Goal: Task Accomplishment & Management: Manage account settings

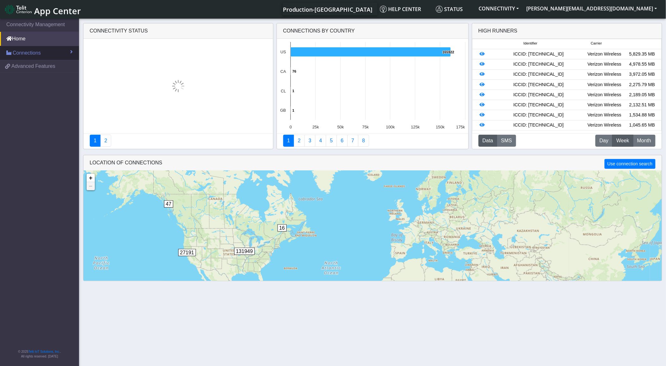
click at [48, 53] on link "Connections" at bounding box center [39, 53] width 79 height 14
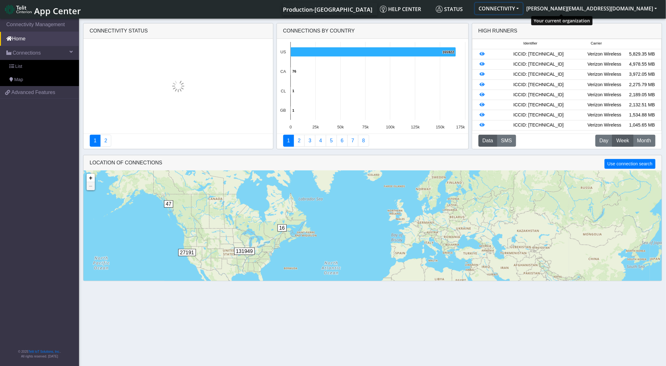
click at [523, 8] on button "CONNECTIVITY" at bounding box center [499, 8] width 48 height 11
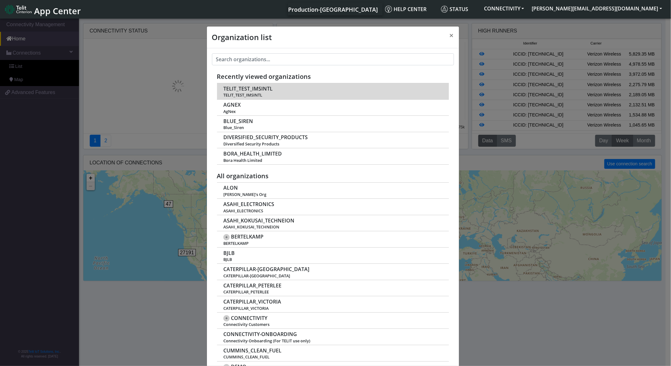
click at [281, 87] on td "TELIT_TEST_IMSINTL TELIT_TEST_IMSINTL" at bounding box center [333, 91] width 232 height 16
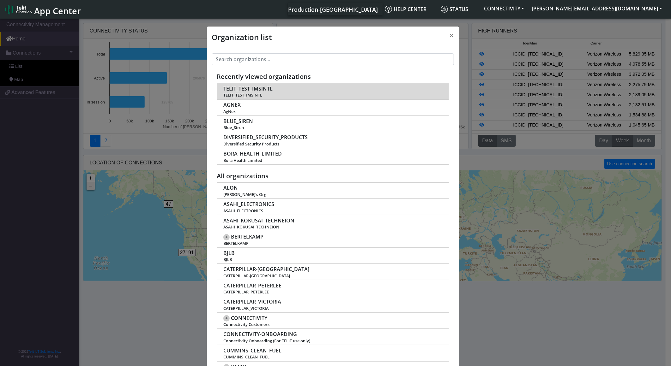
click at [252, 94] on span "TELIT_TEST_IMSINTL" at bounding box center [332, 95] width 219 height 5
click at [245, 89] on span "TELIT_TEST_IMSINTL" at bounding box center [247, 89] width 49 height 6
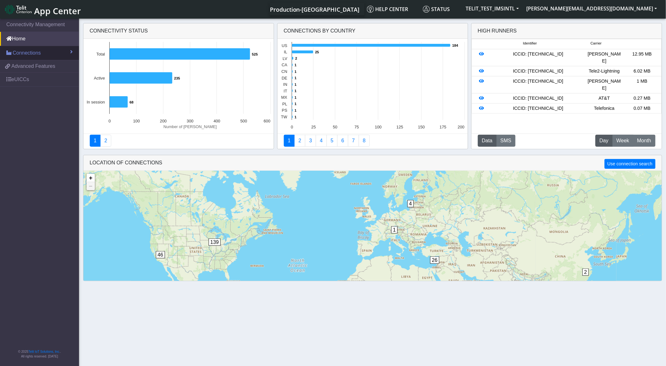
click at [32, 55] on span "Connections" at bounding box center [27, 53] width 28 height 8
click at [29, 72] on link "List" at bounding box center [39, 66] width 79 height 13
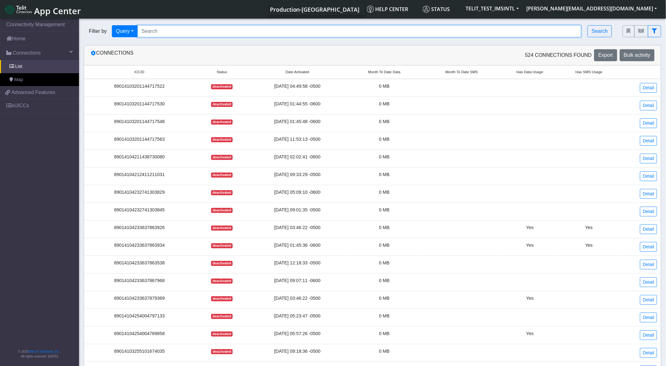
click at [193, 26] on input "Search..." at bounding box center [359, 31] width 444 height 12
paste input "89358152000000324089"
type input "89358152000000324089"
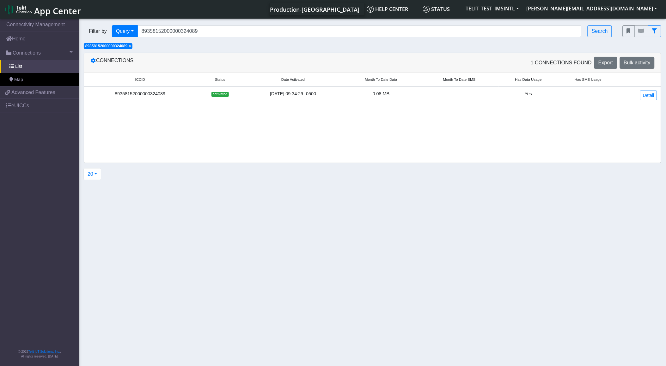
click at [648, 101] on td "Detail" at bounding box center [639, 96] width 43 height 18
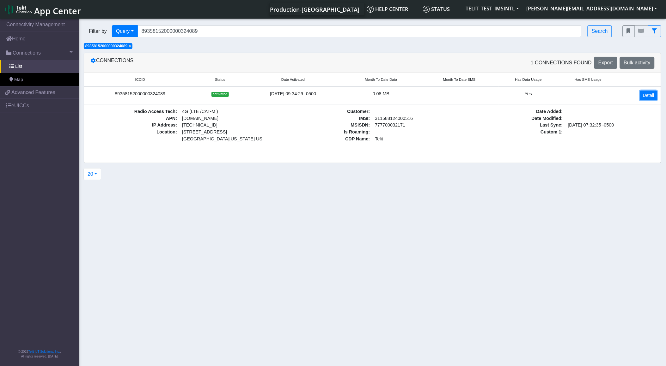
click at [655, 93] on link "Detail" at bounding box center [648, 96] width 17 height 10
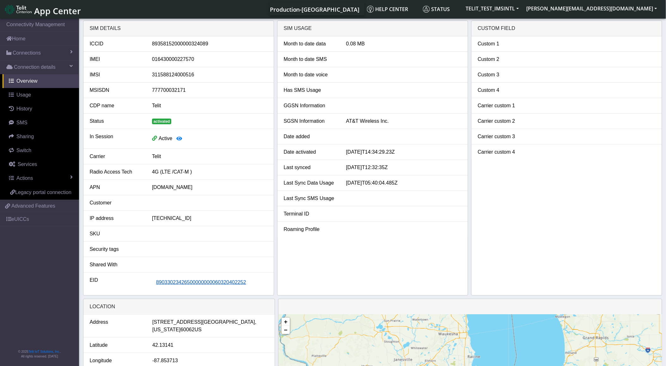
click at [201, 287] on button "89033023426500000000060320402252" at bounding box center [201, 283] width 98 height 12
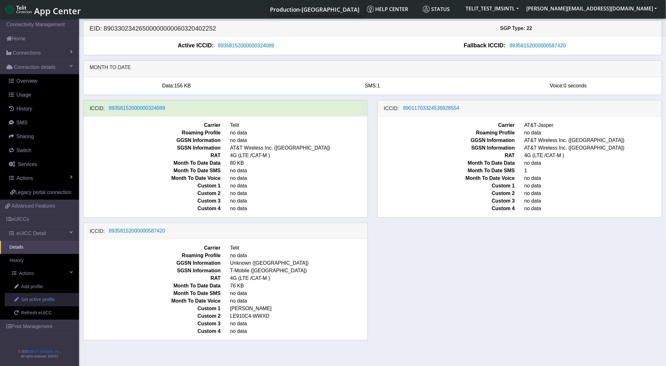
click at [26, 304] on span "Set active profile" at bounding box center [37, 300] width 33 height 7
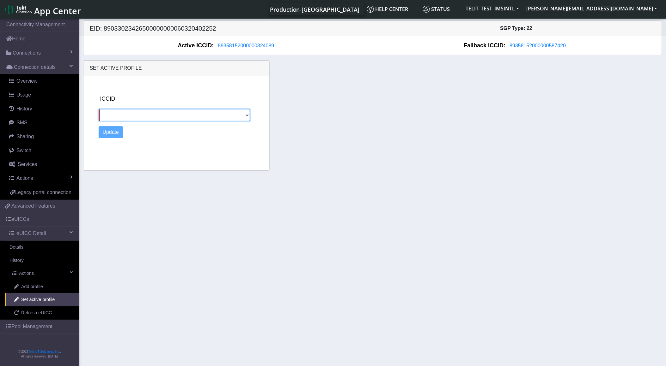
click at [241, 118] on select "89011703324536928554 89358152000000587420" at bounding box center [174, 115] width 151 height 12
select select "89011703324536928554"
click at [99, 109] on select "89011703324536928554 89358152000000587420" at bounding box center [174, 115] width 151 height 12
click at [111, 130] on button "Update" at bounding box center [111, 132] width 25 height 12
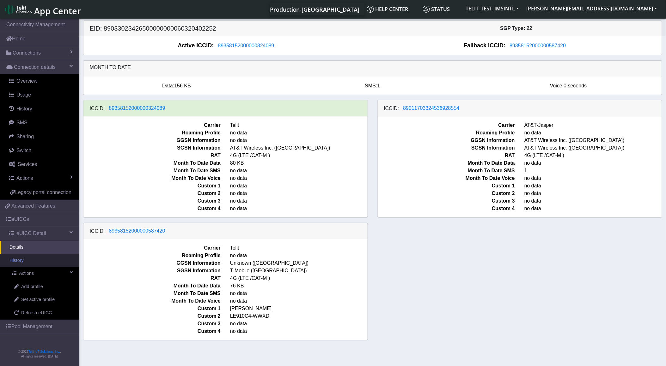
click at [33, 261] on link "History" at bounding box center [39, 260] width 79 height 13
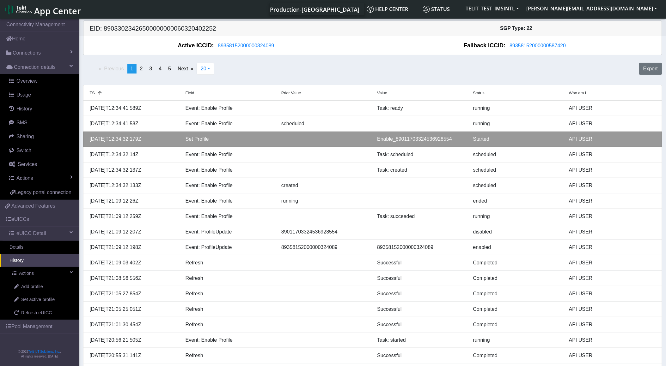
click at [402, 138] on div "Enable_89011703324536928554" at bounding box center [420, 140] width 96 height 8
drag, startPoint x: 450, startPoint y: 139, endPoint x: 394, endPoint y: 139, distance: 55.3
click at [394, 139] on div "Enable_89011703324536928554" at bounding box center [420, 140] width 96 height 8
copy div "89011703324536928554"
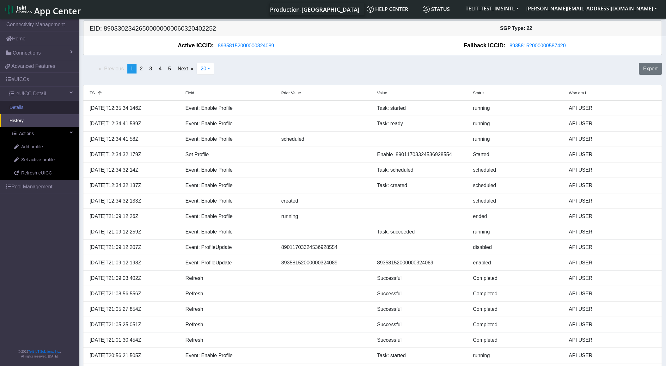
click at [25, 107] on link "Details" at bounding box center [39, 107] width 79 height 13
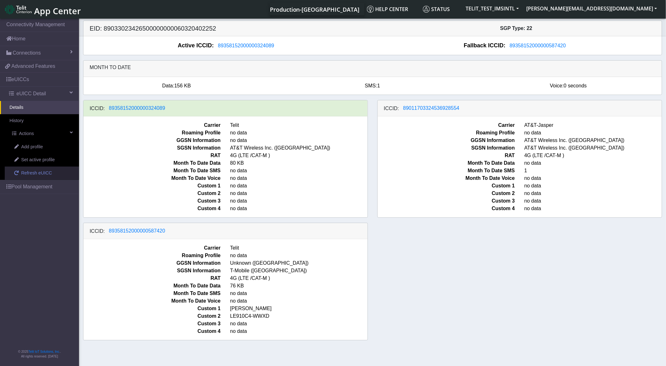
click at [36, 175] on span "Refresh eUICC" at bounding box center [36, 173] width 31 height 7
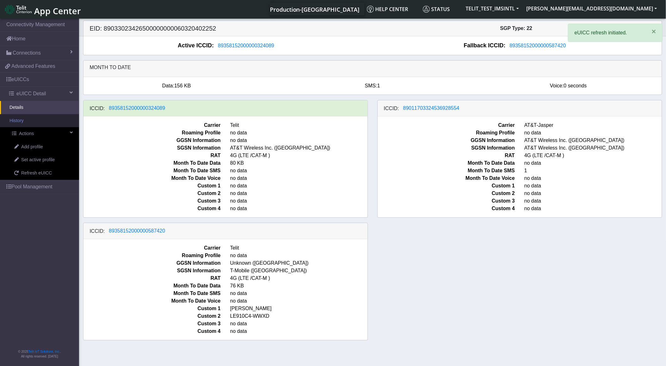
click at [33, 127] on link "History" at bounding box center [39, 120] width 79 height 13
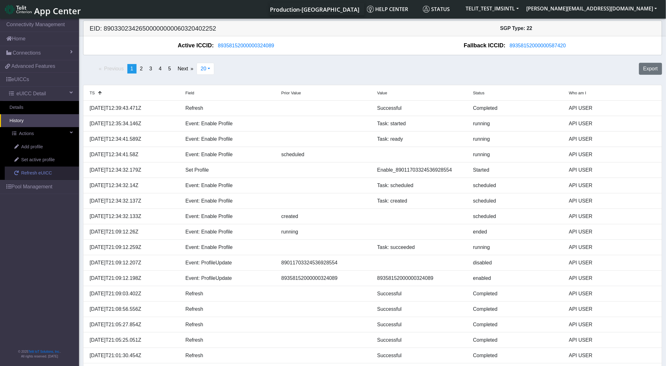
click at [48, 174] on span "Refresh eUICC" at bounding box center [36, 173] width 31 height 7
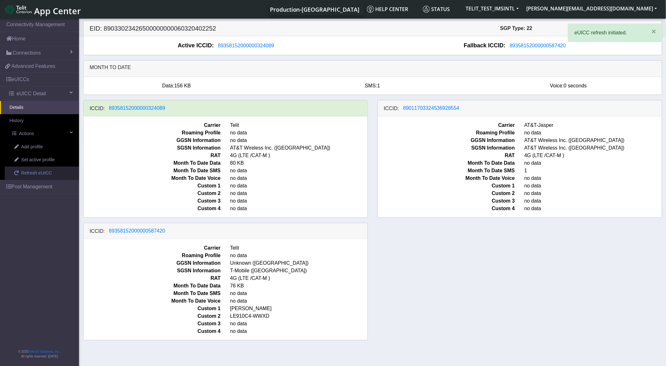
click at [47, 171] on span "Refresh eUICC" at bounding box center [36, 173] width 31 height 7
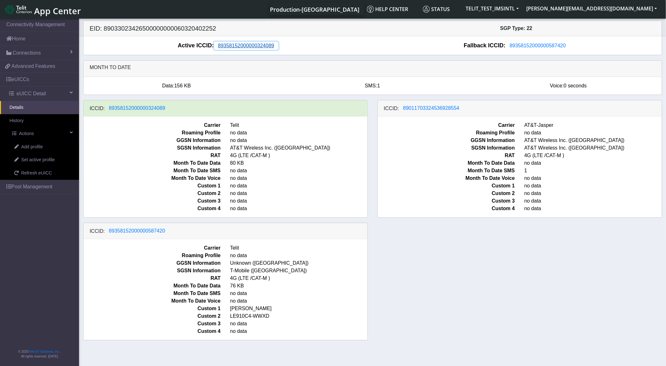
click at [252, 45] on span "89358152000000324089" at bounding box center [246, 45] width 56 height 5
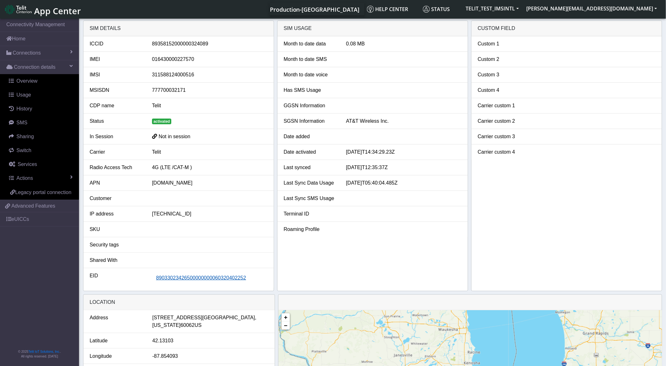
click at [212, 279] on span "89033023426500000000060320402252" at bounding box center [201, 277] width 90 height 5
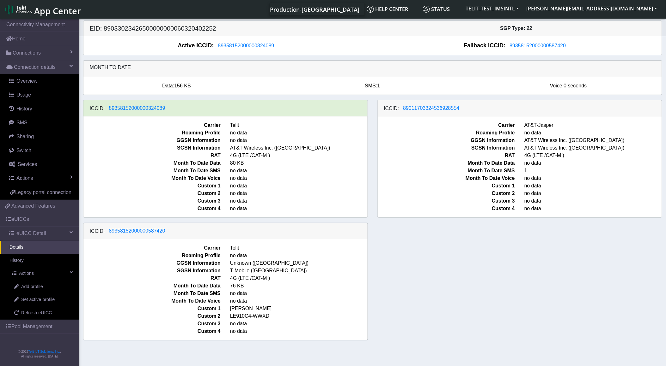
click at [428, 103] on div "ICCID: 89011703324536928554" at bounding box center [520, 108] width 284 height 16
click at [427, 107] on span "89011703324536928554" at bounding box center [431, 108] width 56 height 5
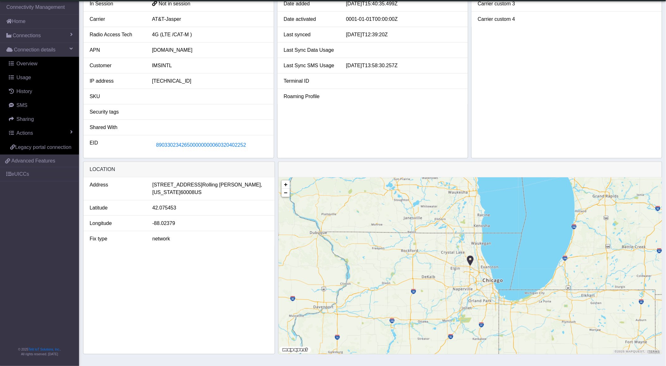
scroll to position [117, 0]
click at [185, 140] on button "89033023426500000000060320402252" at bounding box center [201, 145] width 98 height 12
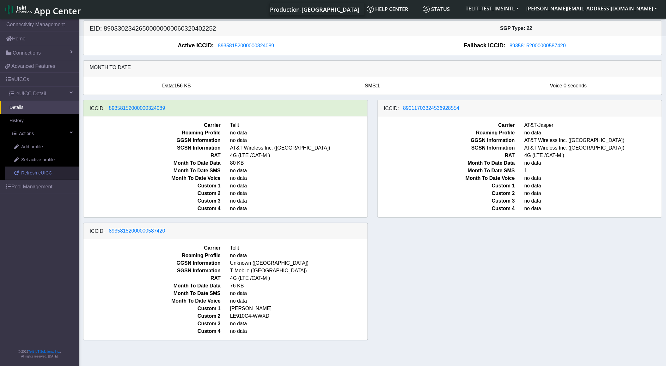
click at [38, 173] on span "Refresh eUICC" at bounding box center [36, 173] width 31 height 7
click at [28, 161] on span "Set active profile" at bounding box center [37, 160] width 33 height 7
select select
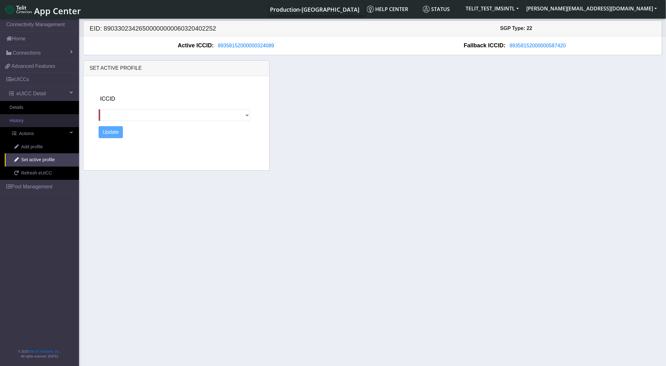
click at [25, 120] on link "History" at bounding box center [39, 120] width 79 height 13
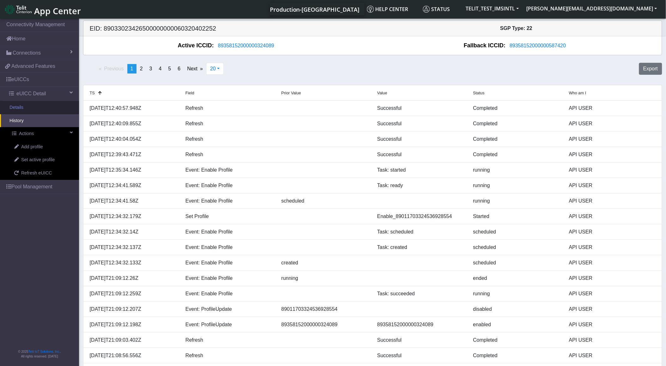
click at [24, 103] on link "Details" at bounding box center [39, 107] width 79 height 13
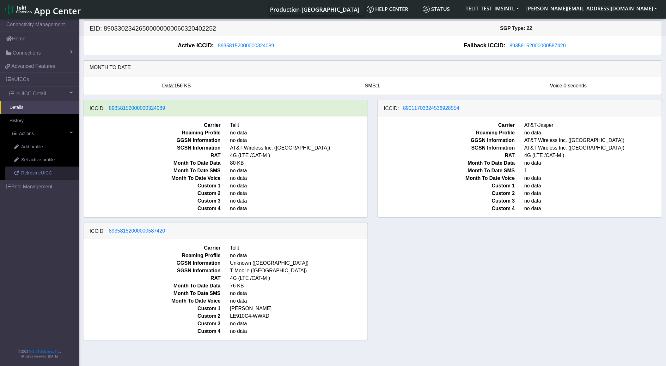
click at [31, 178] on link "Refresh eUICC" at bounding box center [42, 173] width 74 height 13
click at [21, 146] on link "Add profile" at bounding box center [42, 147] width 74 height 13
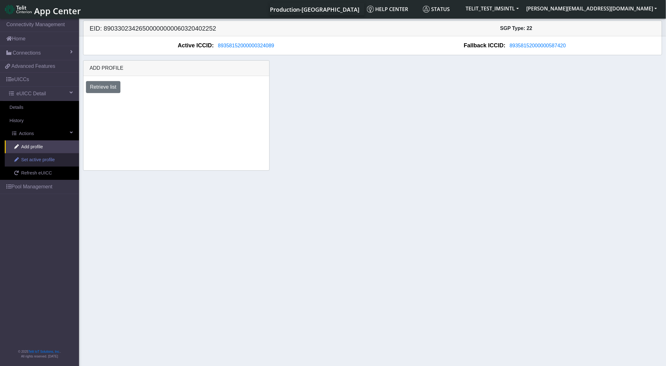
click at [33, 159] on span "Set active profile" at bounding box center [37, 160] width 33 height 7
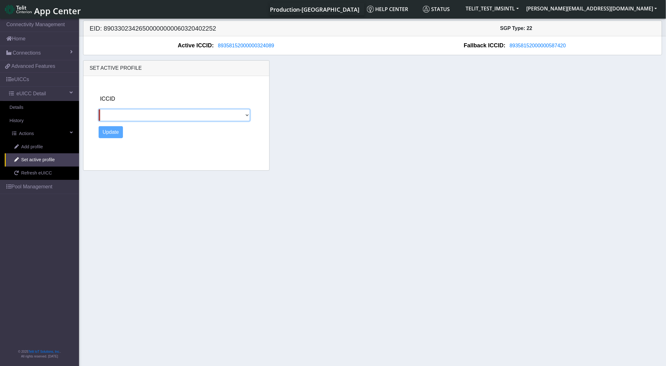
click at [131, 115] on select "89011703324536928554 89358152000000587420" at bounding box center [174, 115] width 151 height 12
click at [124, 116] on select "89011703324536928554 89358152000000587420" at bounding box center [174, 115] width 151 height 12
select select "89358152000000587420"
click at [99, 109] on select "89011703324536928554 89358152000000587420" at bounding box center [174, 115] width 151 height 12
click at [119, 133] on button "Update" at bounding box center [111, 132] width 25 height 12
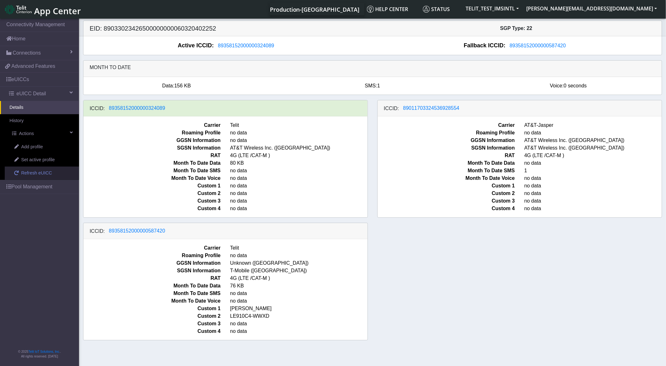
click at [37, 176] on span "Refresh eUICC" at bounding box center [36, 173] width 31 height 7
click at [56, 172] on link "Refresh eUICC" at bounding box center [42, 173] width 74 height 13
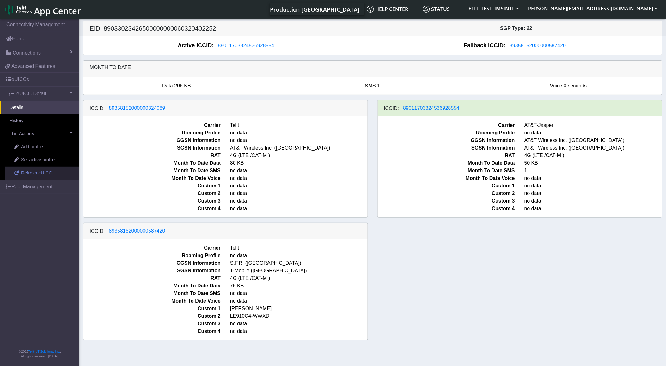
click at [41, 176] on span "Refresh eUICC" at bounding box center [36, 173] width 31 height 7
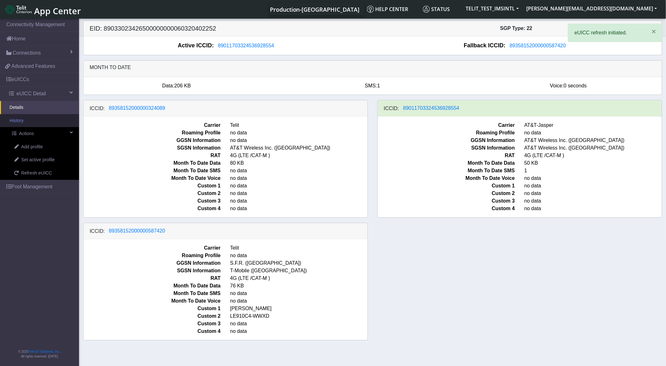
click at [26, 117] on link "History" at bounding box center [39, 120] width 79 height 13
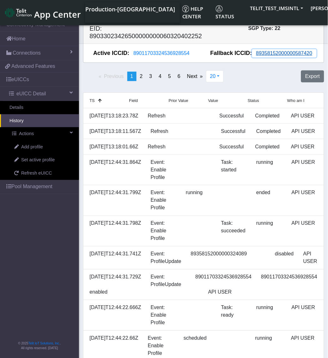
click at [271, 52] on span "89358152000000587420" at bounding box center [284, 53] width 56 height 5
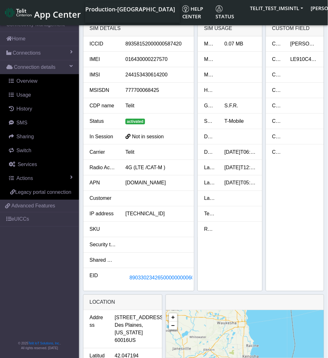
click at [131, 44] on div "89358152000000587420" at bounding box center [157, 44] width 72 height 8
copy div "89358152000000587420"
